Goal: Find specific page/section: Find specific page/section

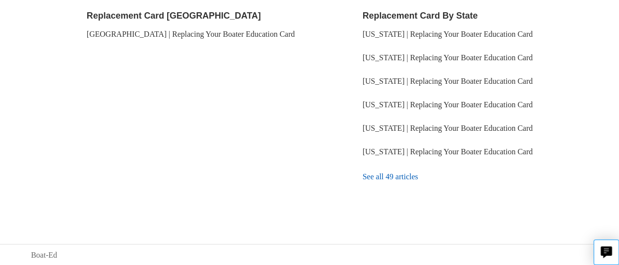
scroll to position [179, 0]
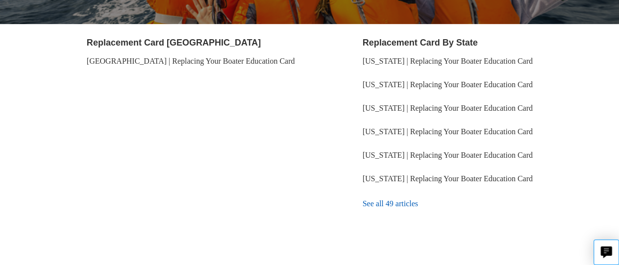
click at [407, 203] on link "See all 49 articles" at bounding box center [475, 204] width 225 height 26
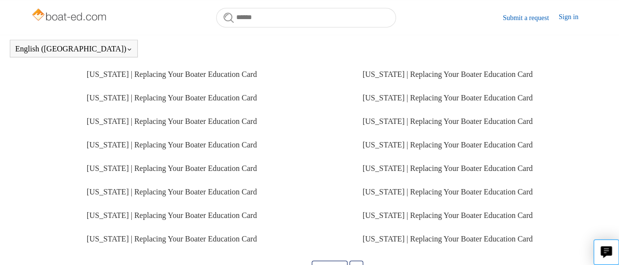
scroll to position [280, 0]
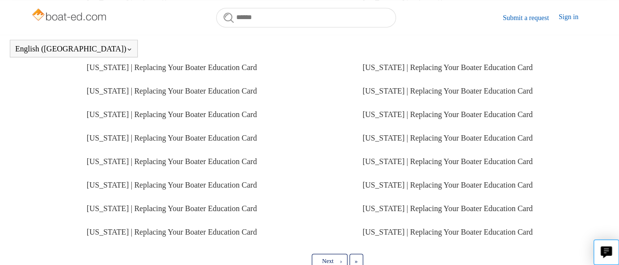
click at [227, 239] on li "[US_STATE] | Replacing Your Boater Education Card" at bounding box center [199, 232] width 225 height 24
click at [230, 236] on link "[US_STATE] | Replacing Your Boater Education Card" at bounding box center [172, 232] width 170 height 8
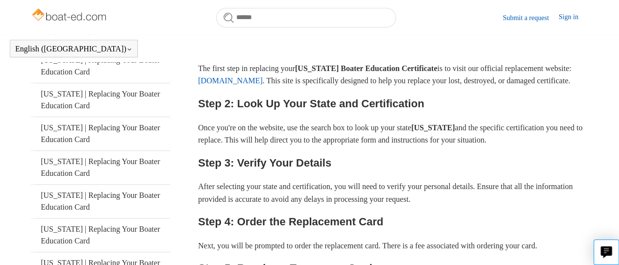
scroll to position [246, 0]
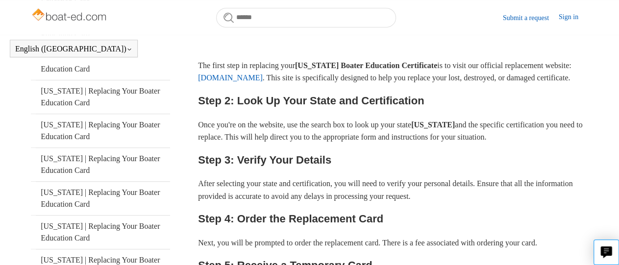
click at [263, 82] on link "[DOMAIN_NAME]" at bounding box center [230, 77] width 65 height 8
